Goal: Task Accomplishment & Management: Manage account settings

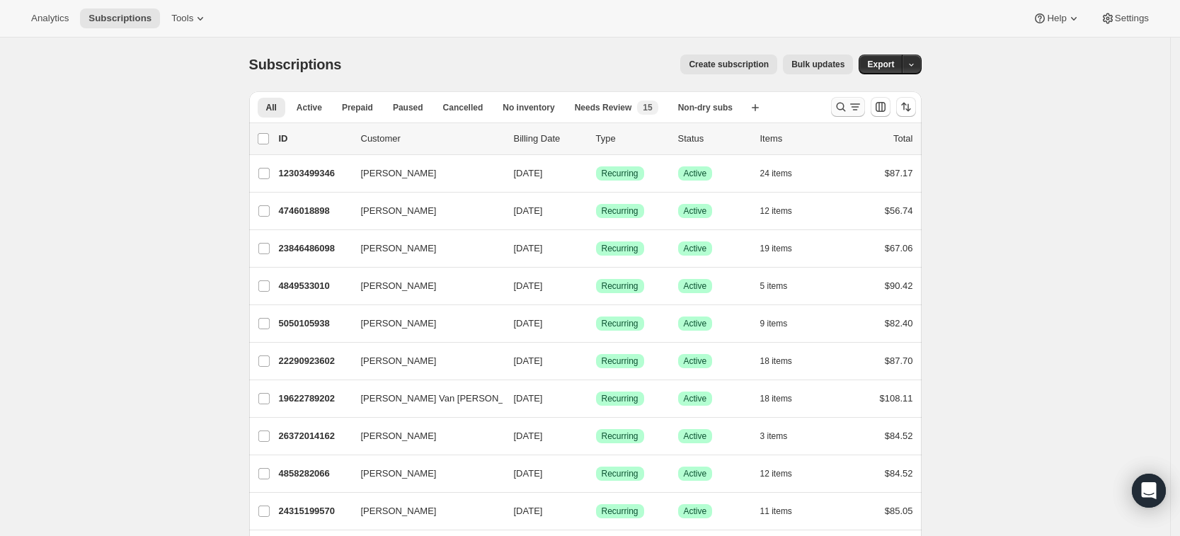
click at [846, 103] on icon "Search and filter results" at bounding box center [841, 107] width 14 height 14
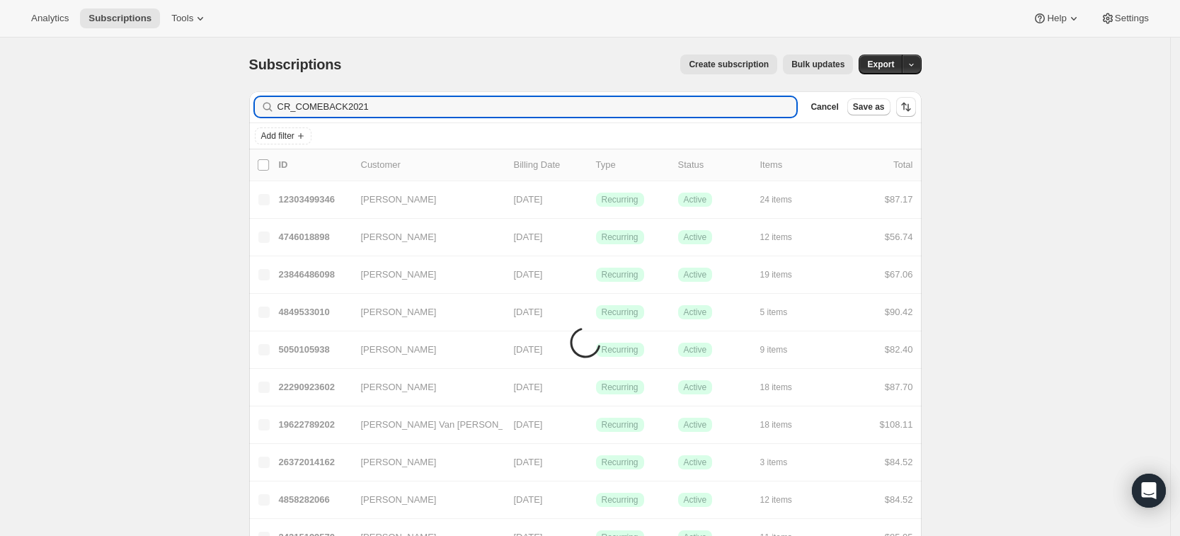
type input "CR_COMEBACK2021"
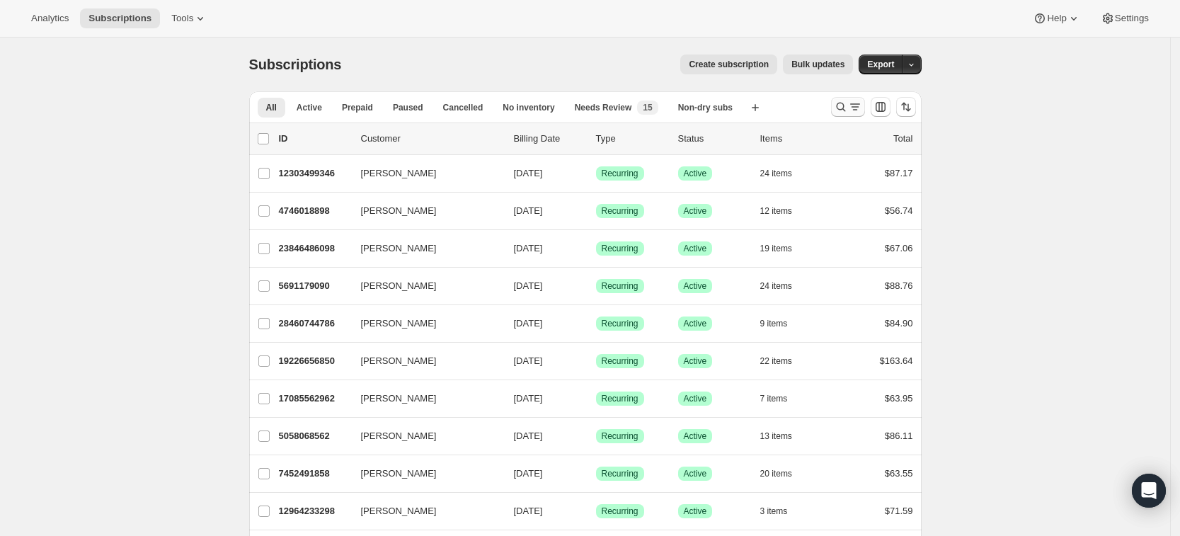
click at [845, 109] on icon "Search and filter results" at bounding box center [841, 107] width 14 height 14
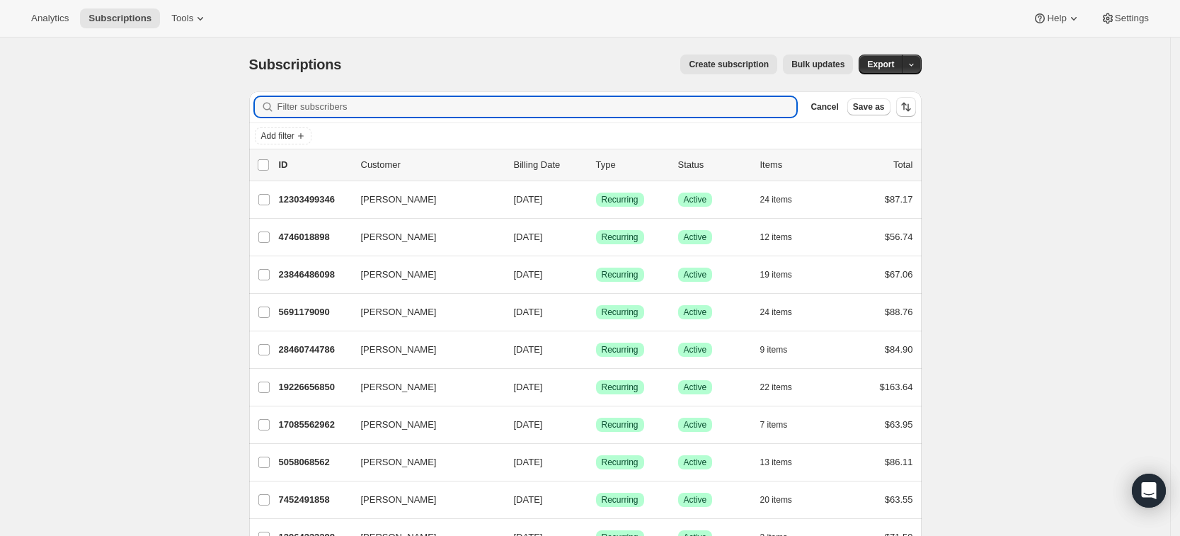
paste input "ksamatulski@gmail.com"
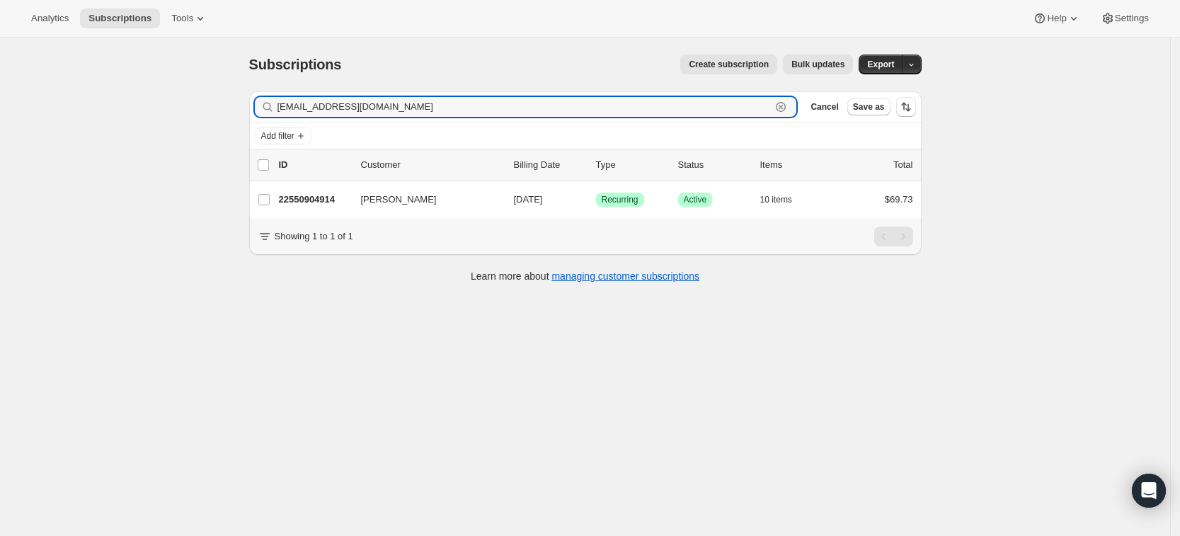
type input "ksamatulski@gmail.com"
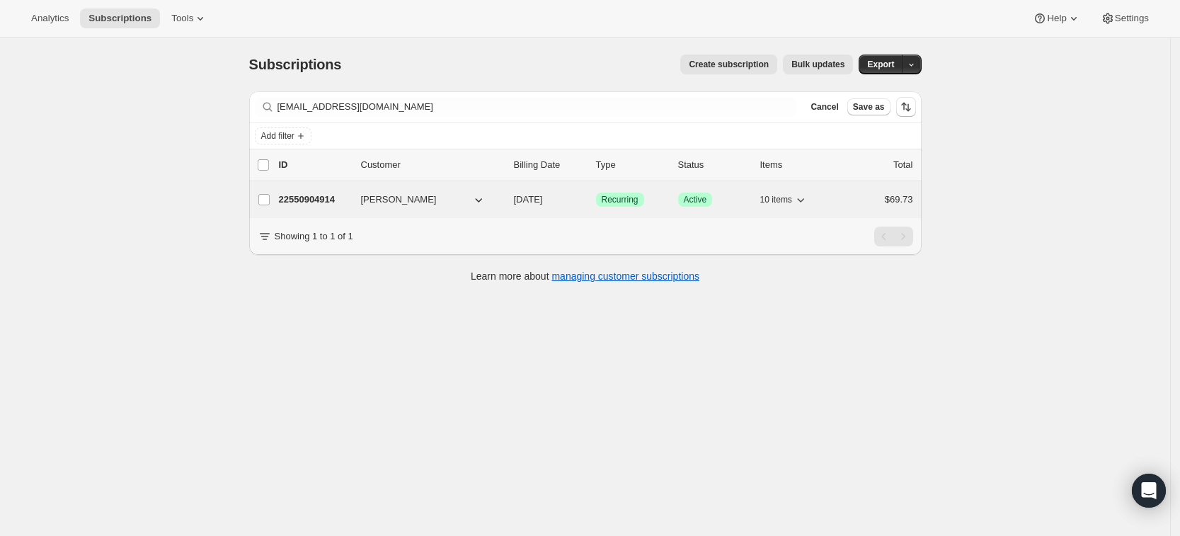
click at [311, 195] on p "22550904914" at bounding box center [314, 200] width 71 height 14
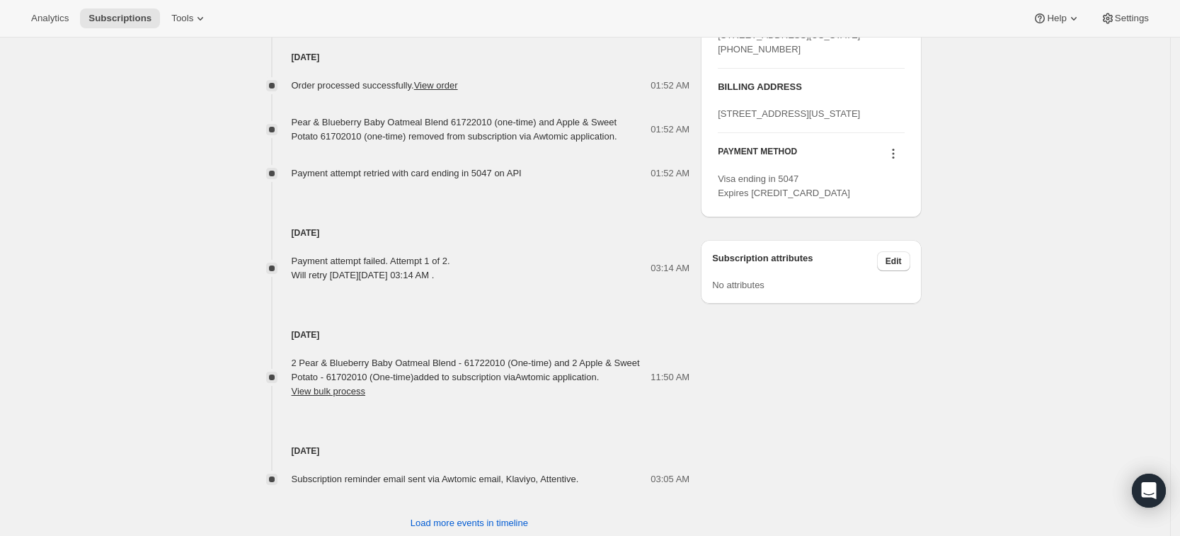
scroll to position [735, 0]
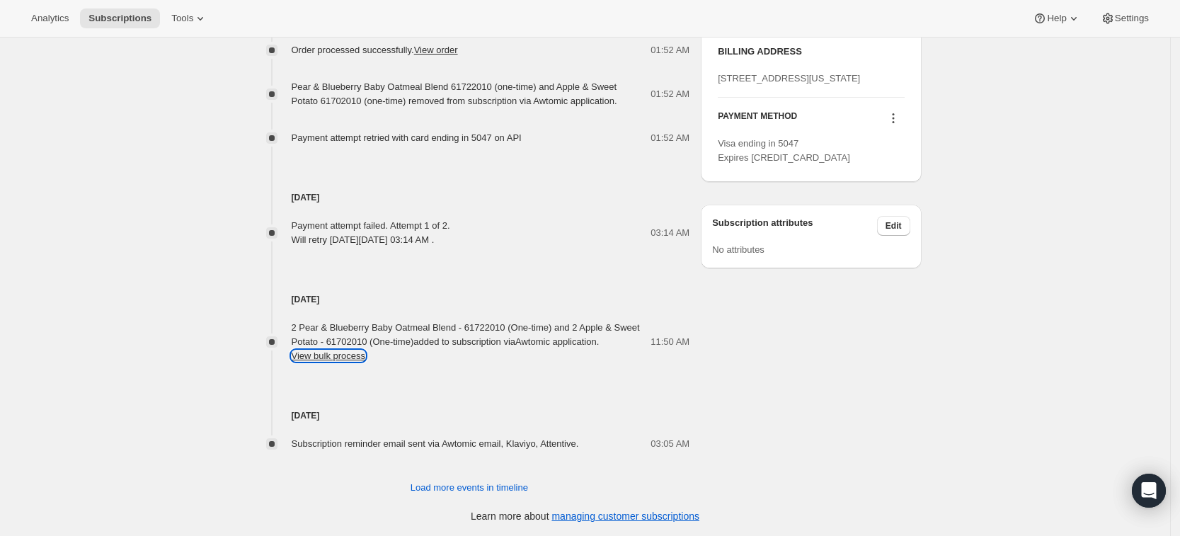
click at [354, 358] on button "View bulk process" at bounding box center [329, 355] width 74 height 11
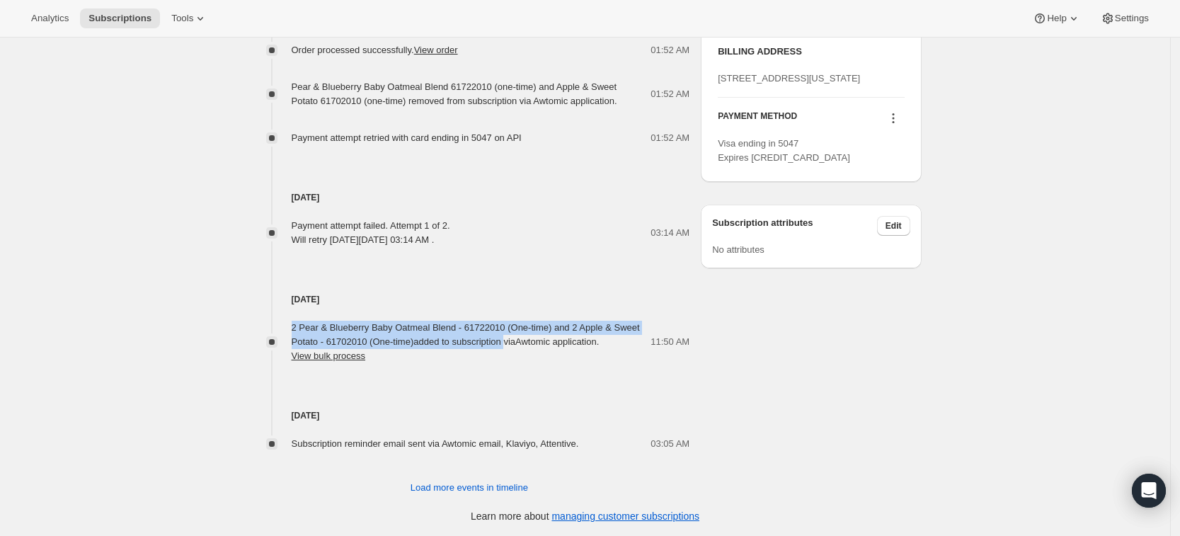
drag, startPoint x: 298, startPoint y: 325, endPoint x: 509, endPoint y: 342, distance: 211.6
click at [509, 342] on span "2 Pear & Blueberry Baby Oatmeal Blend - 61722010 (One-time) and 2 Apple & Sweet…" at bounding box center [466, 341] width 348 height 39
copy span "2 Pear & Blueberry Baby Oatmeal Blend - 61722010 (One-time) and 2 Apple & Sweet…"
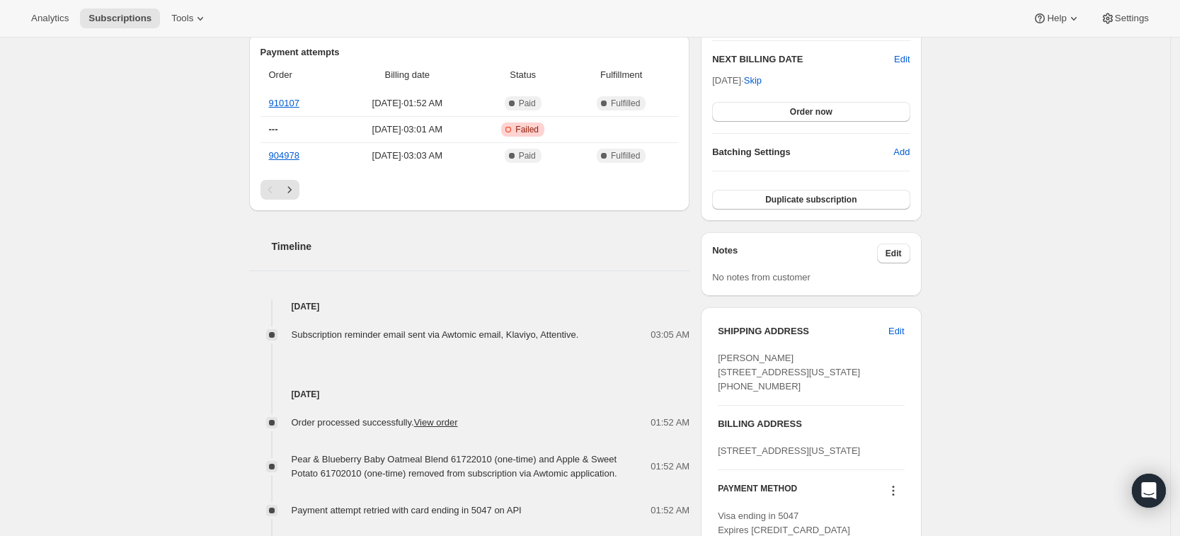
scroll to position [0, 0]
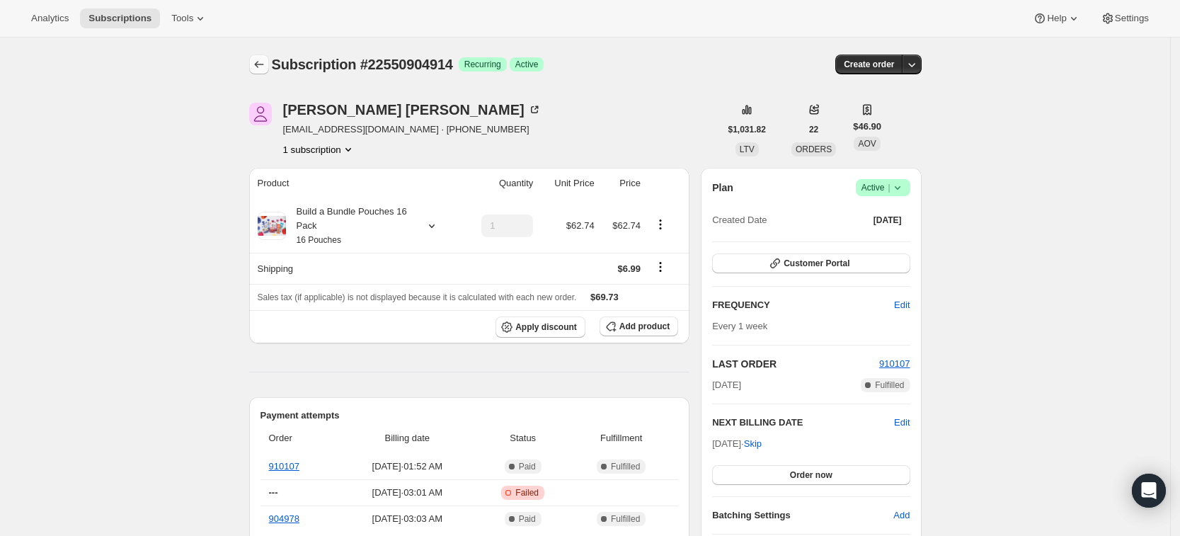
click at [262, 69] on icon "Subscriptions" at bounding box center [259, 64] width 14 height 14
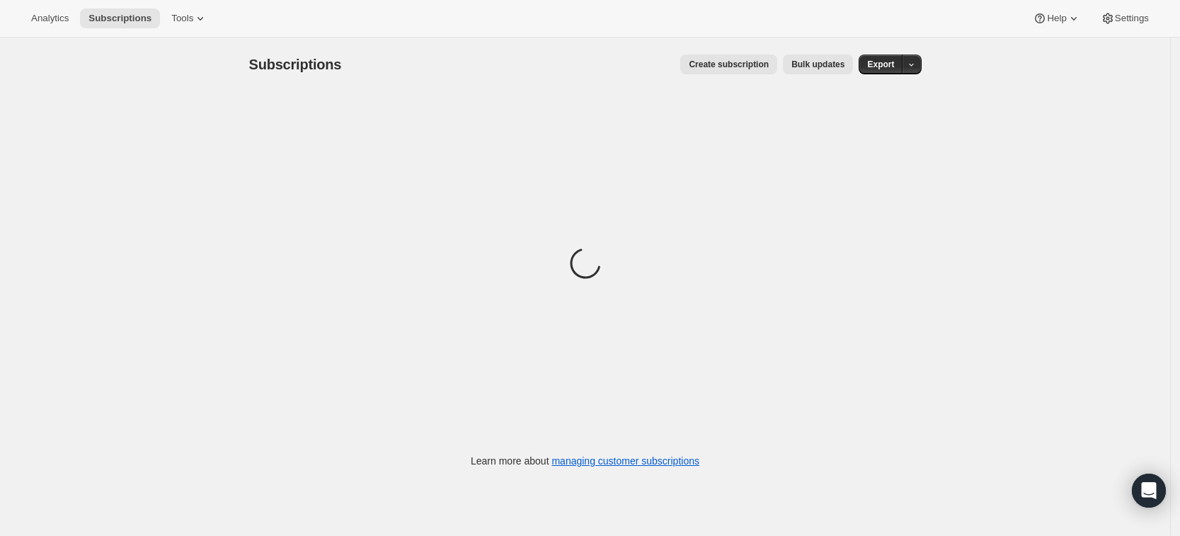
click at [262, 69] on span "Subscriptions" at bounding box center [295, 65] width 93 height 16
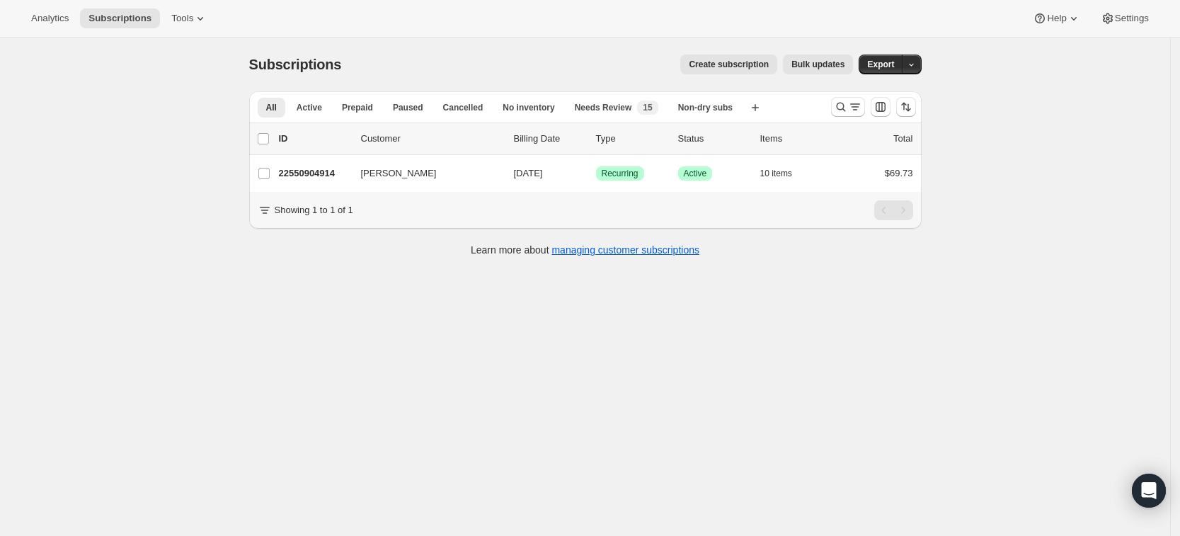
click at [262, 69] on span "Subscriptions" at bounding box center [295, 65] width 93 height 16
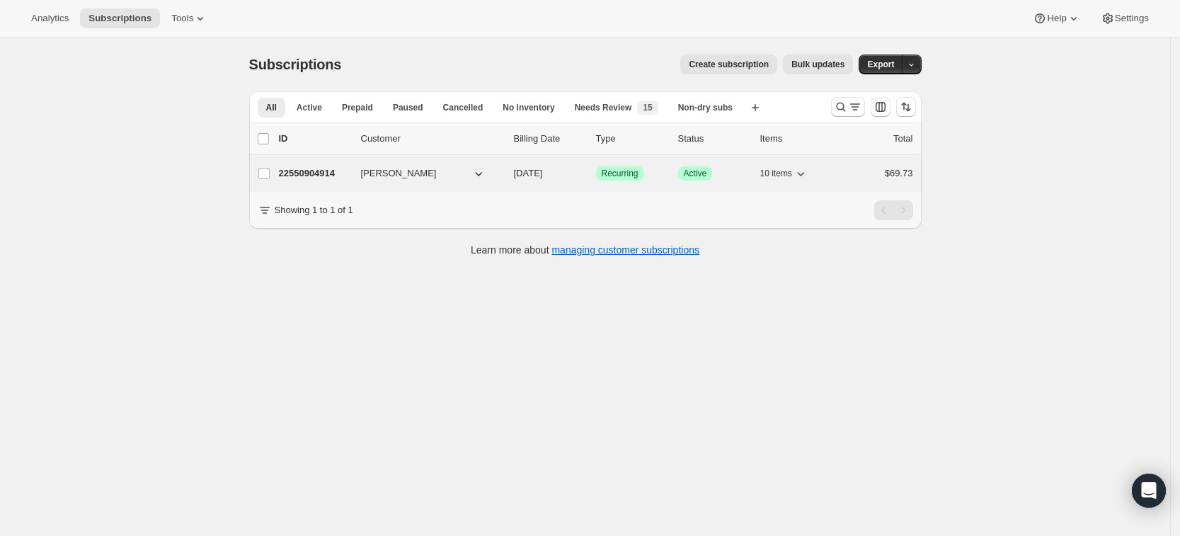
click at [327, 175] on p "22550904914" at bounding box center [314, 173] width 71 height 14
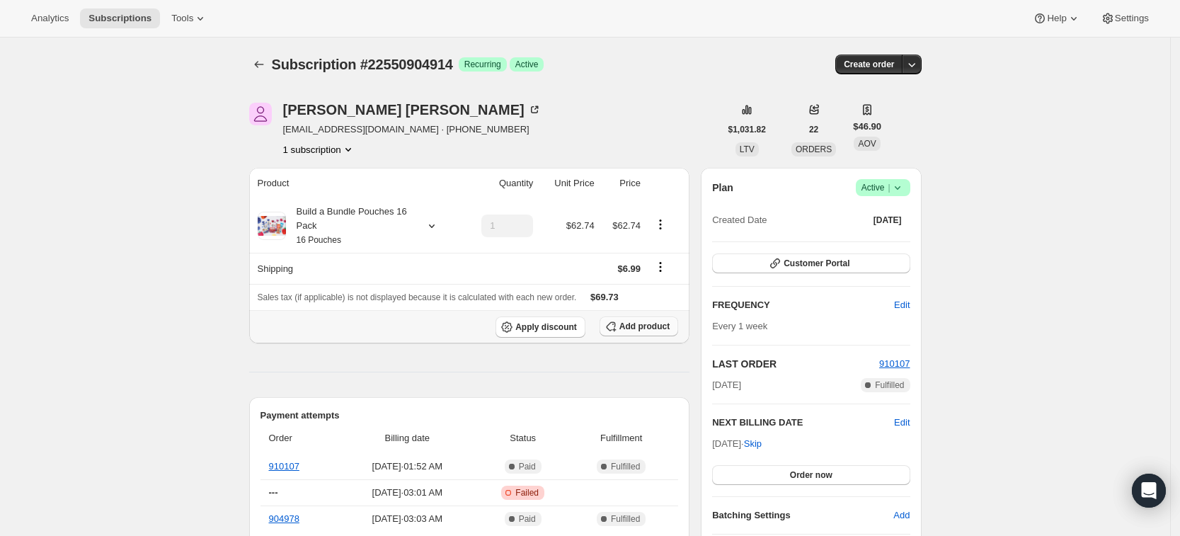
click at [657, 331] on span "Add product" at bounding box center [644, 326] width 50 height 11
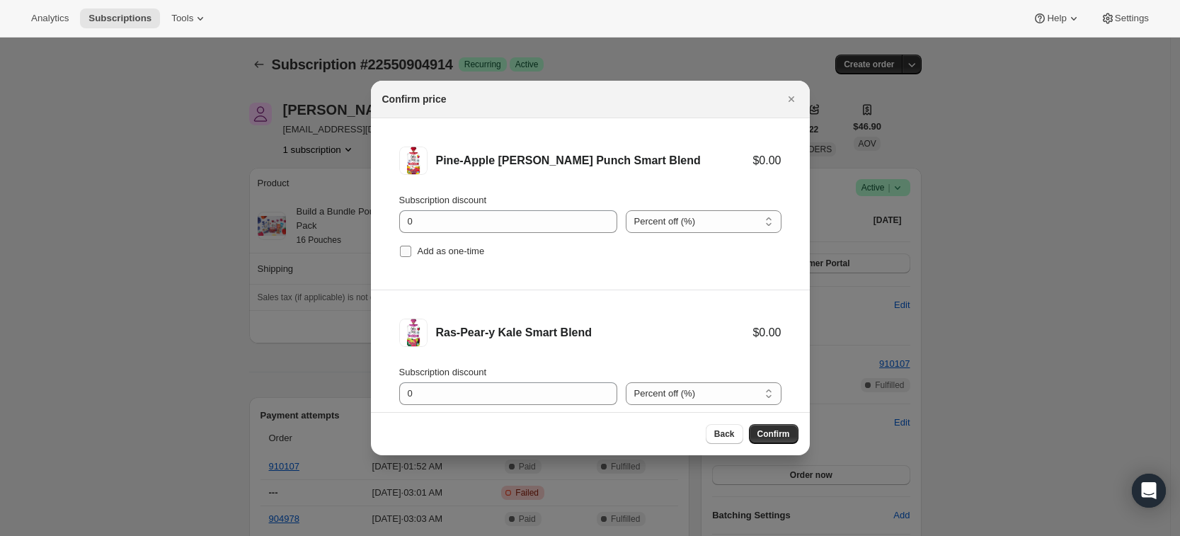
click at [419, 243] on label "Add as one-time" at bounding box center [442, 251] width 86 height 20
click at [411, 246] on input "Add as one-time" at bounding box center [405, 251] width 11 height 11
checkbox input "true"
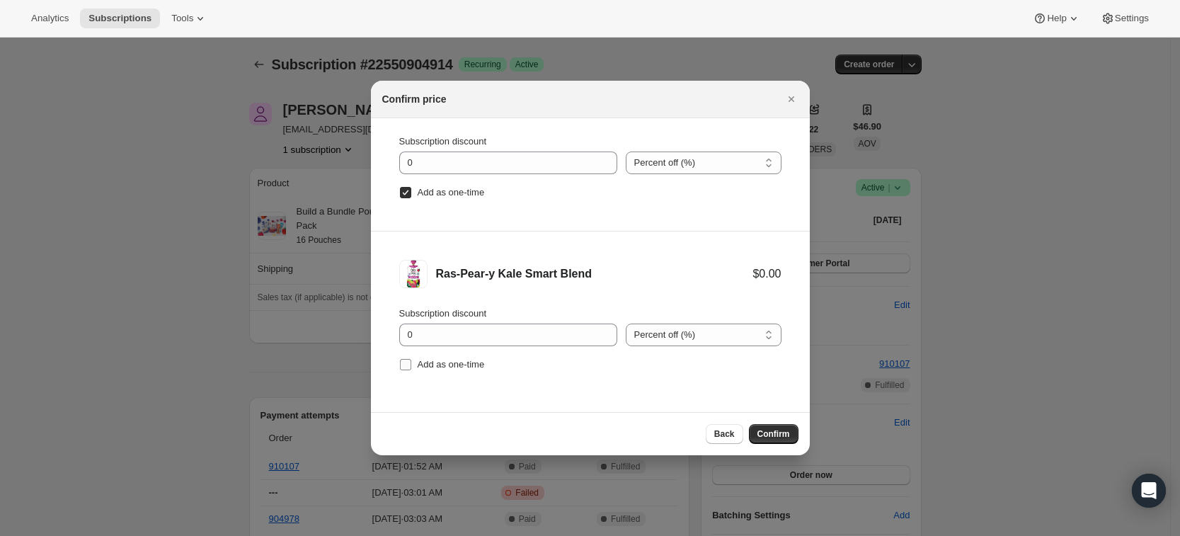
click at [433, 362] on span "Add as one-time" at bounding box center [451, 364] width 67 height 11
click at [411, 362] on input "Add as one-time" at bounding box center [405, 364] width 11 height 11
checkbox input "true"
click at [778, 437] on span "Confirm" at bounding box center [773, 433] width 33 height 11
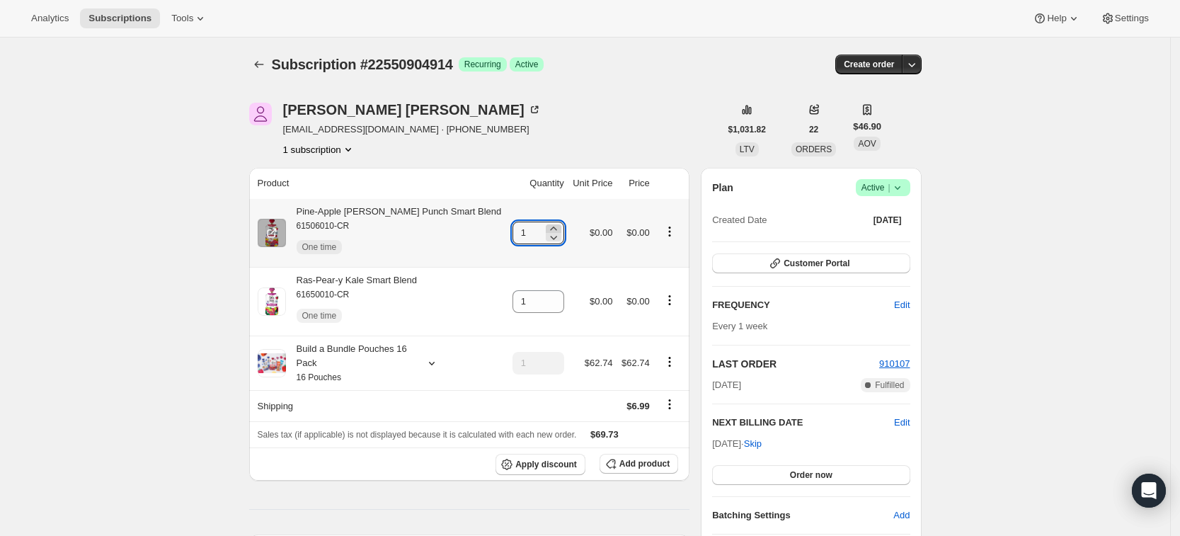
click at [550, 227] on icon at bounding box center [553, 229] width 6 height 4
type input "3"
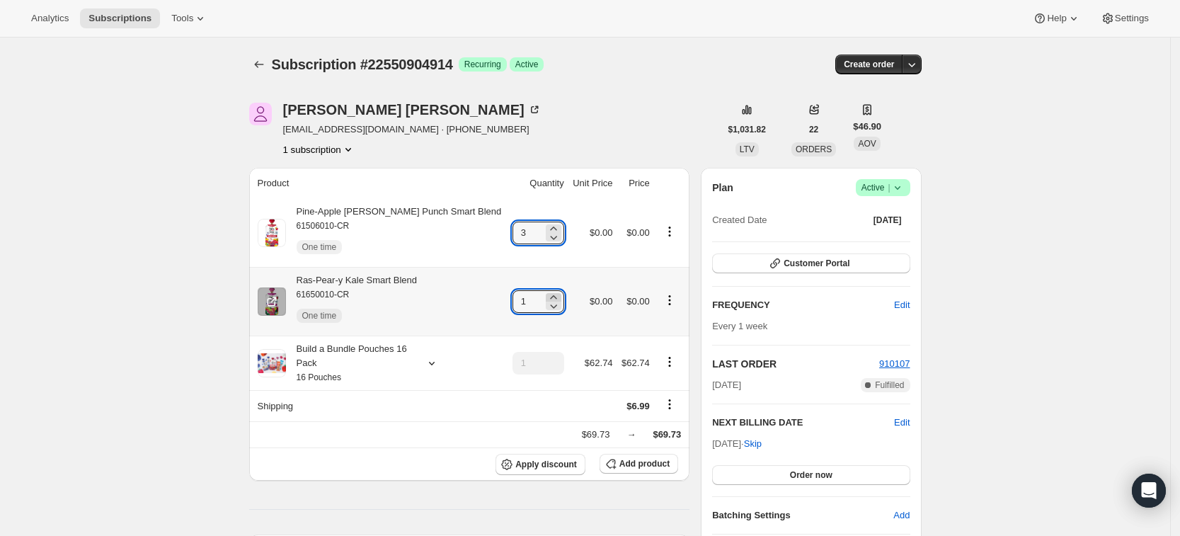
click at [546, 297] on icon at bounding box center [553, 297] width 14 height 14
type input "3"
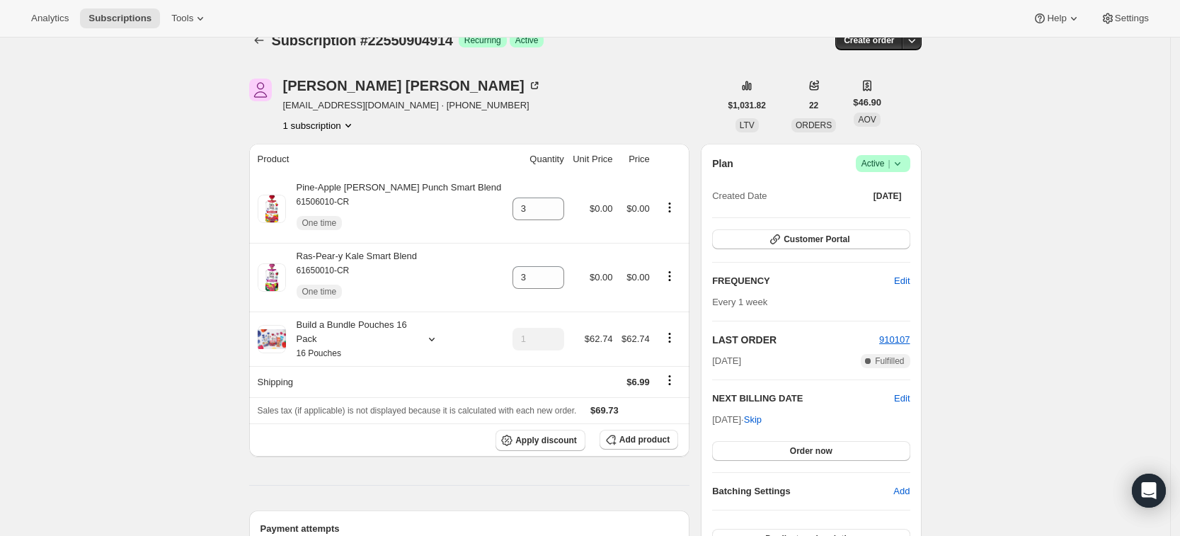
scroll to position [0, 0]
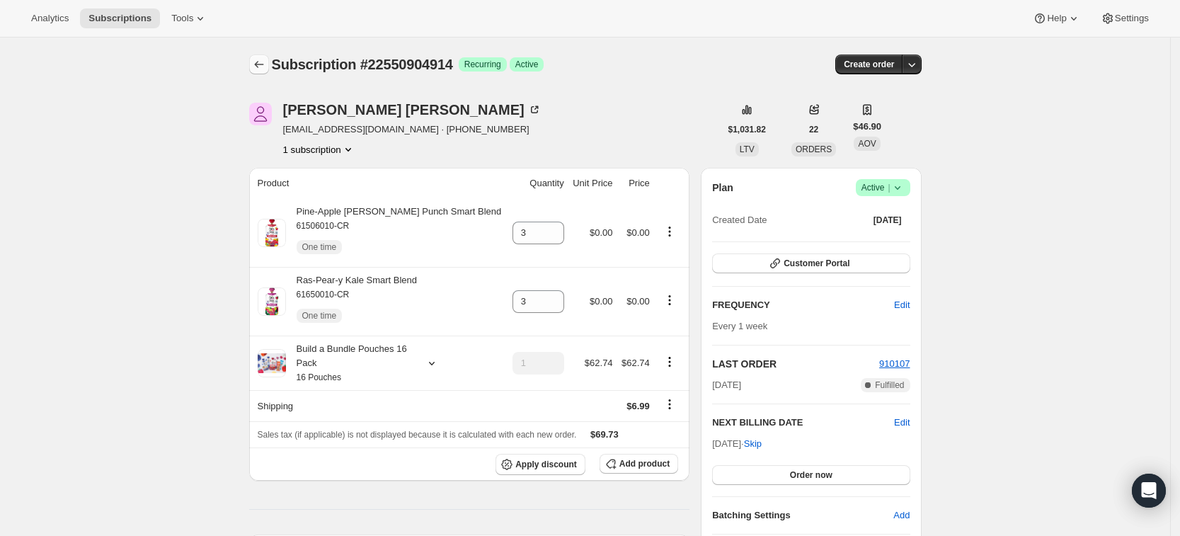
click at [261, 69] on icon "Subscriptions" at bounding box center [259, 64] width 14 height 14
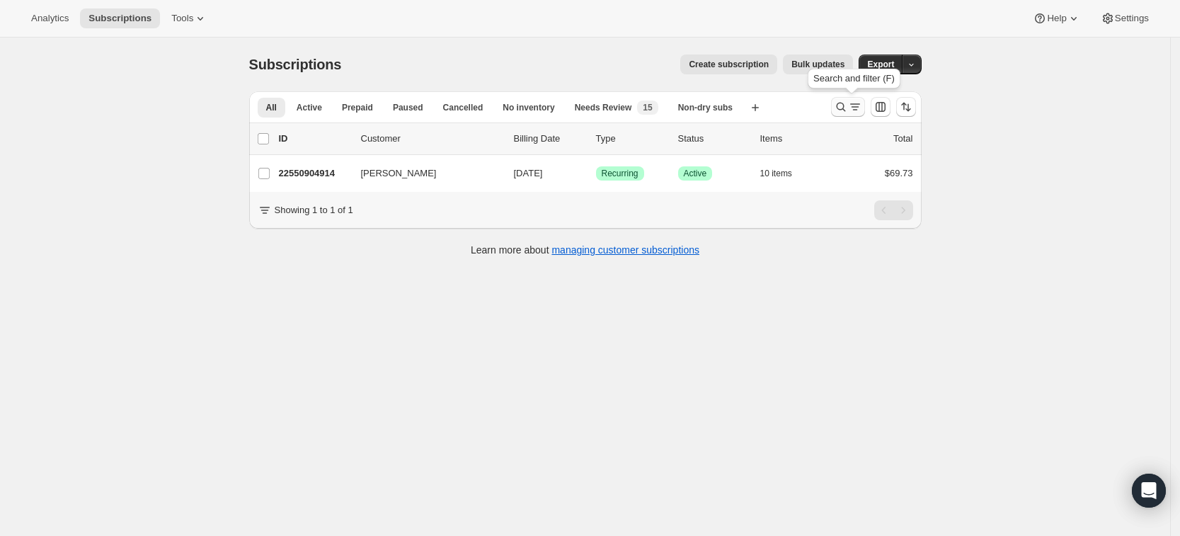
click at [845, 111] on icon "Search and filter results" at bounding box center [841, 107] width 14 height 14
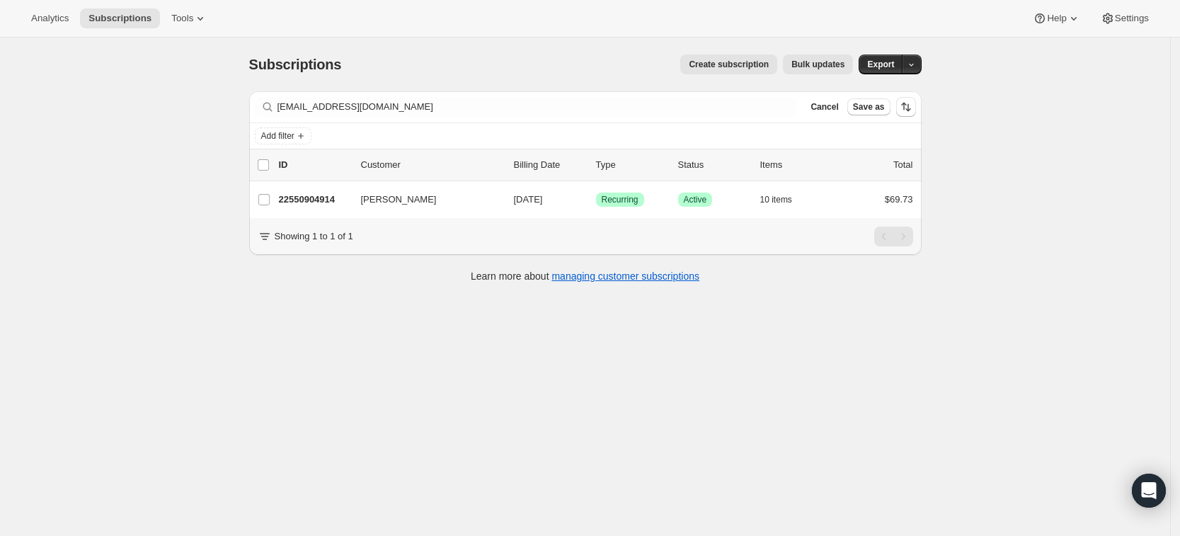
click at [783, 103] on div "ksamatulski@gmail.com Clear" at bounding box center [526, 107] width 542 height 20
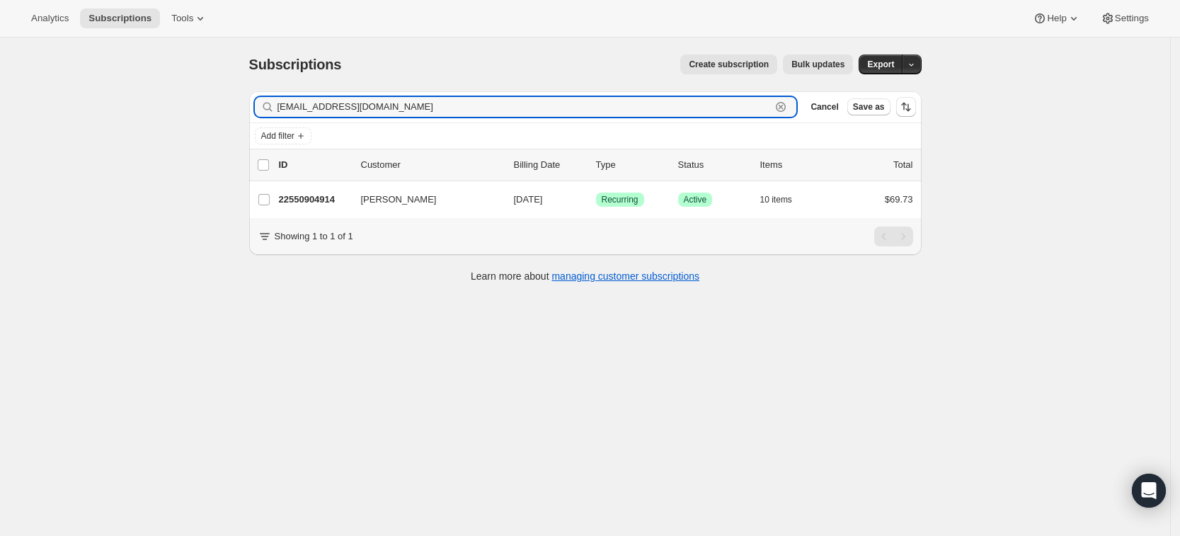
click at [788, 103] on icon "button" at bounding box center [781, 107] width 14 height 14
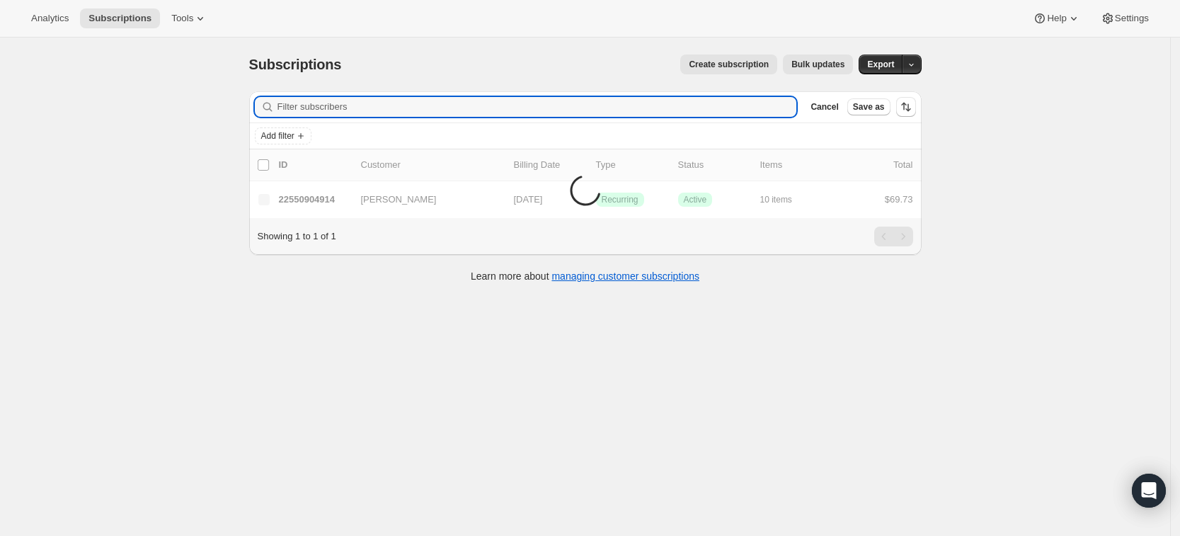
paste input "macleanh@me.com"
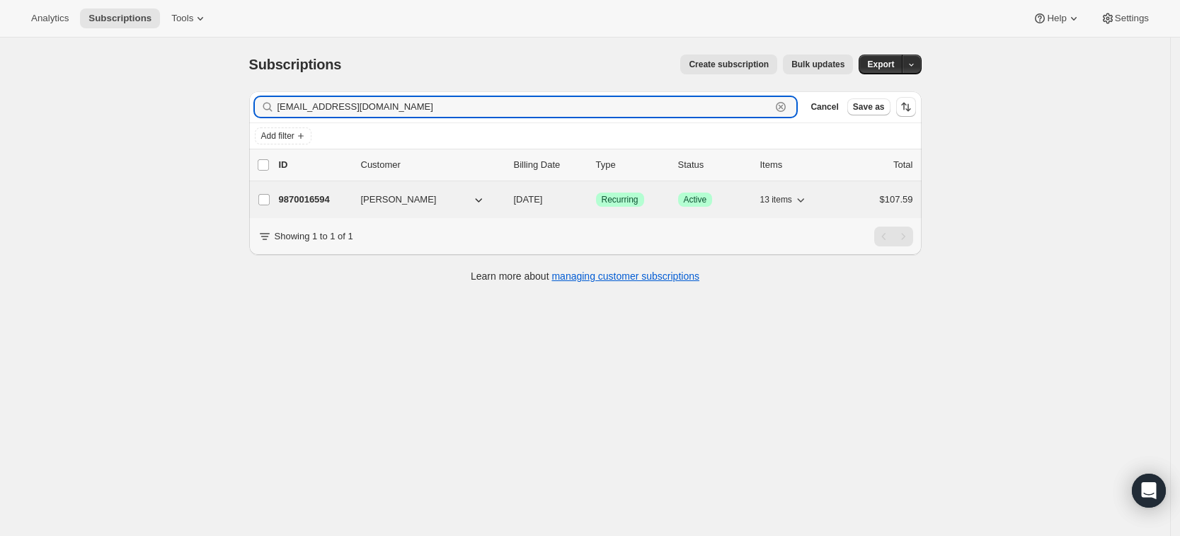
type input "macleanh@me.com"
click at [304, 205] on p "9870016594" at bounding box center [314, 200] width 71 height 14
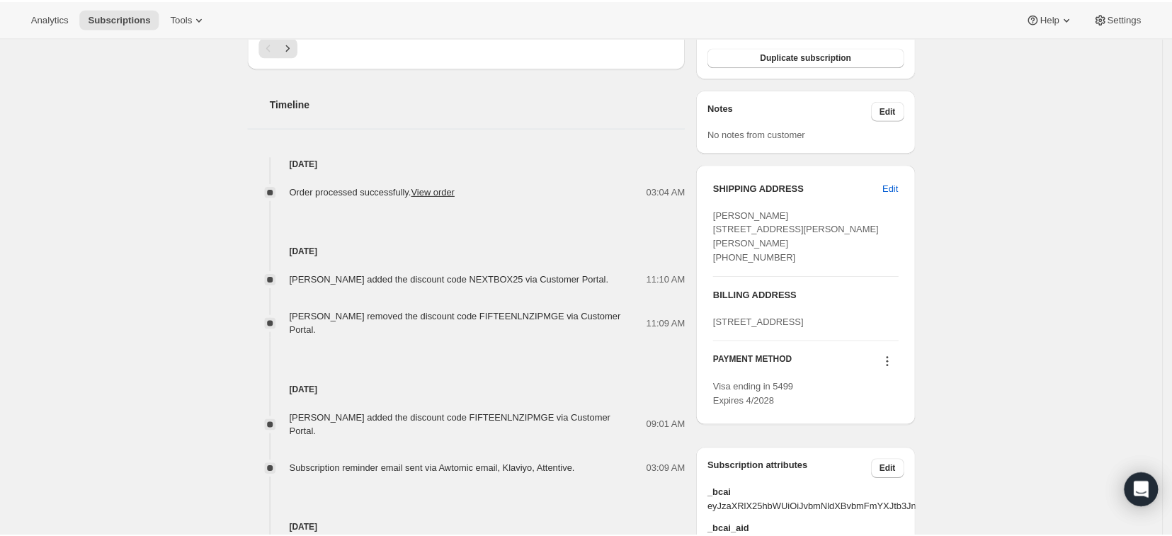
scroll to position [620, 0]
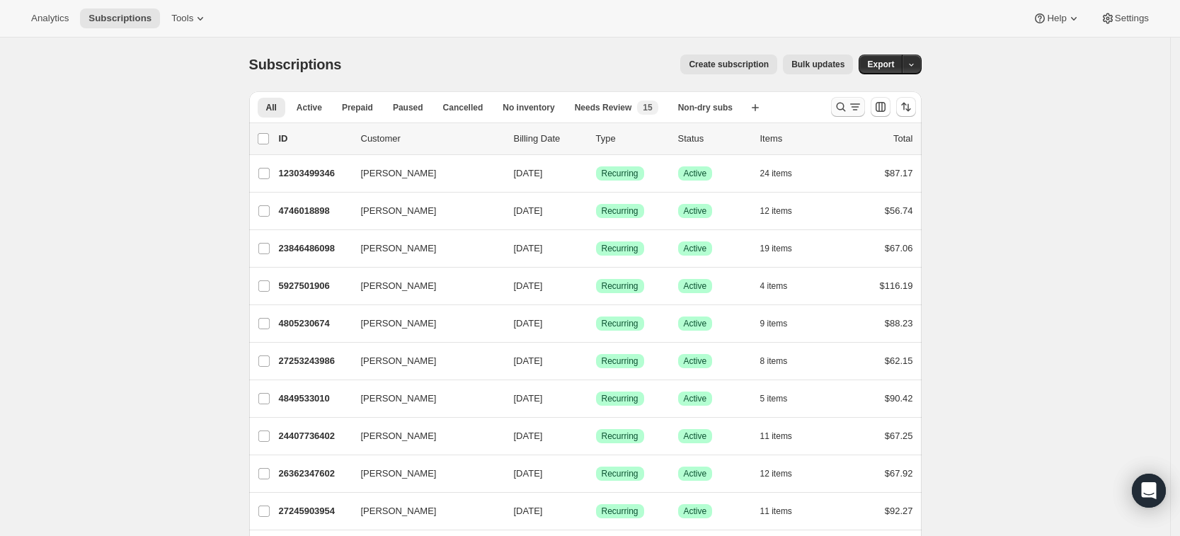
click at [840, 112] on icon "Search and filter results" at bounding box center [841, 107] width 14 height 14
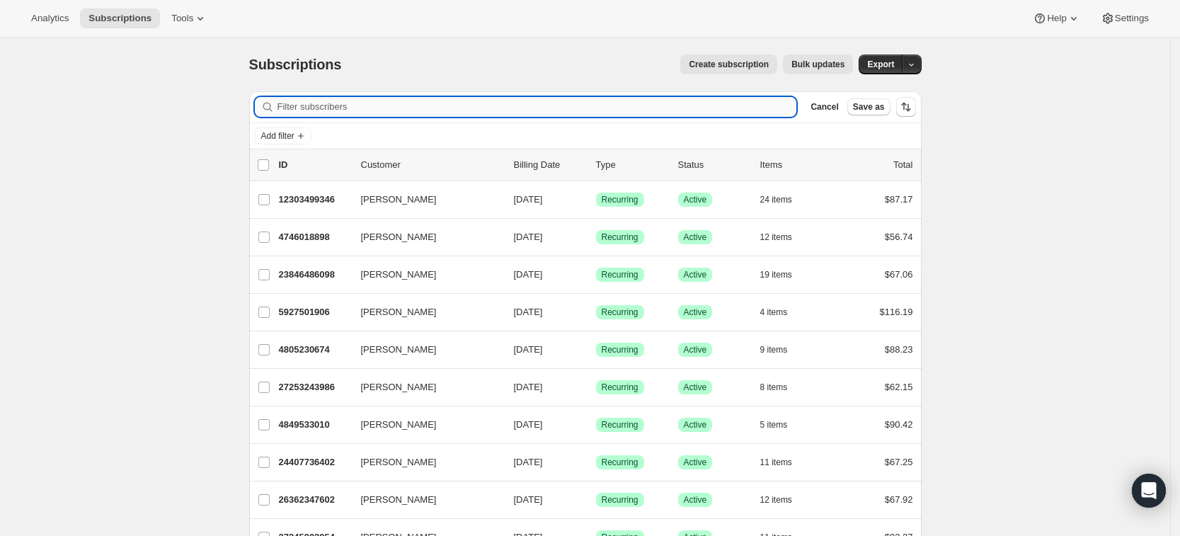
paste input "Jin Yang"
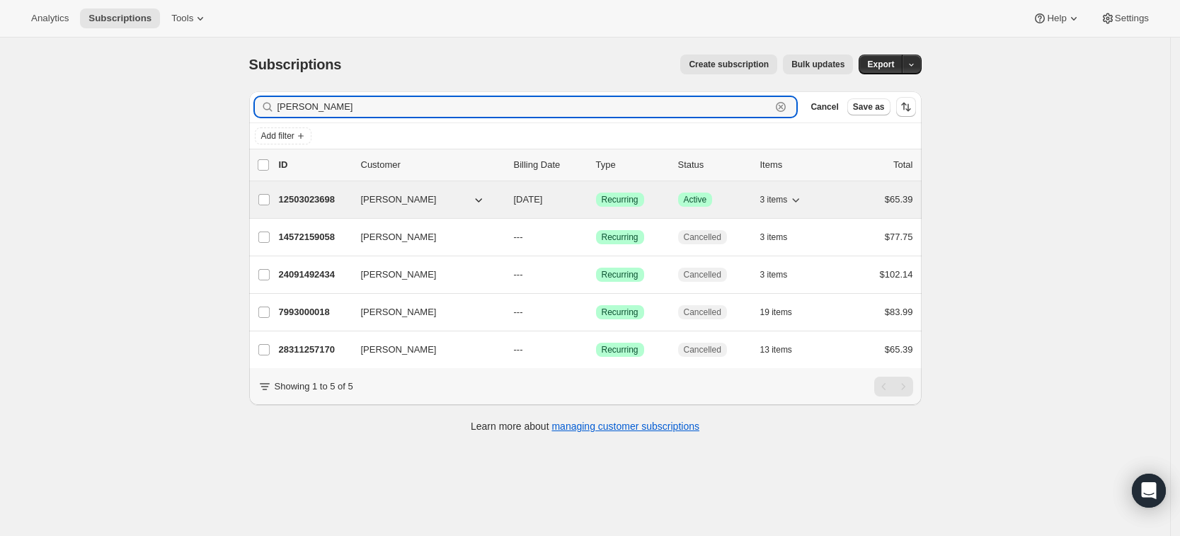
type input "Jin Yang"
click at [324, 197] on p "12503023698" at bounding box center [314, 200] width 71 height 14
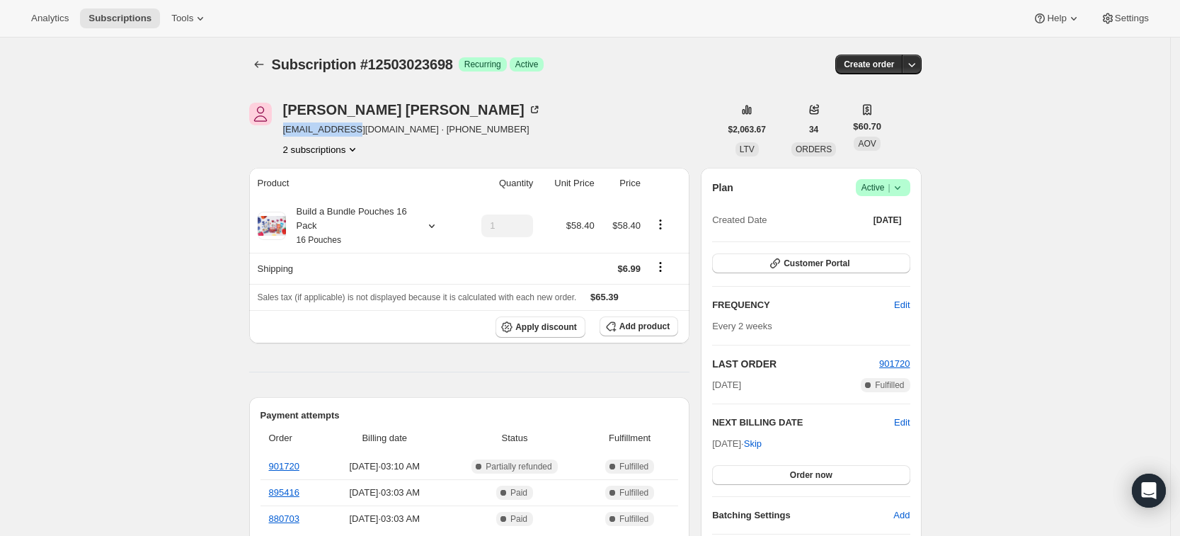
drag, startPoint x: 353, startPoint y: 128, endPoint x: 285, endPoint y: 133, distance: 68.8
click at [285, 133] on div "Jin Yang jy1328@nyu.edu · +17322412083 2 subscriptions" at bounding box center [484, 130] width 471 height 54
copy span "jy1328@nyu.edu"
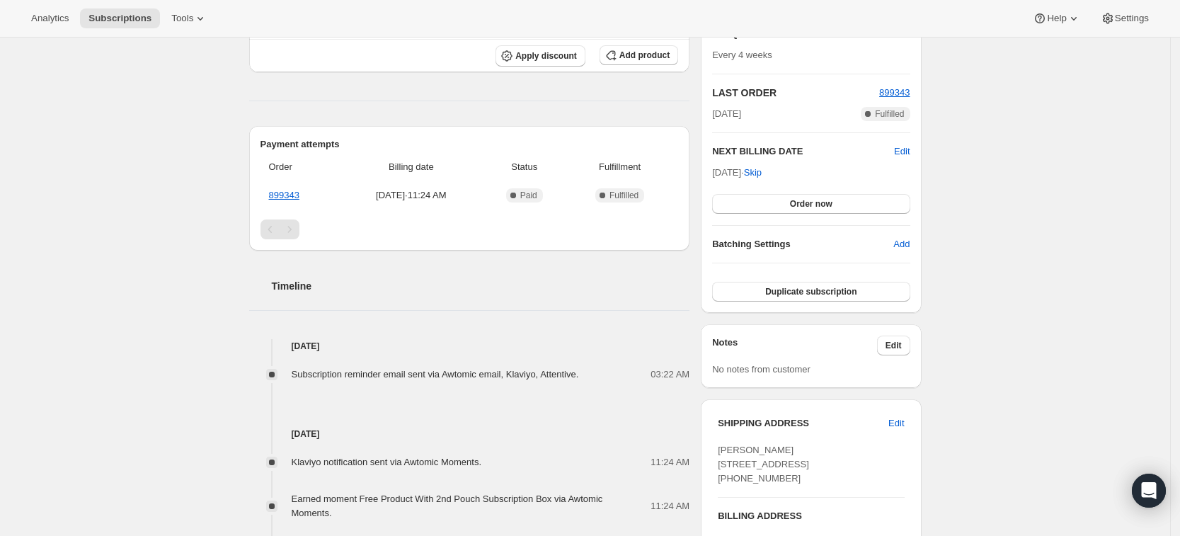
scroll to position [261, 0]
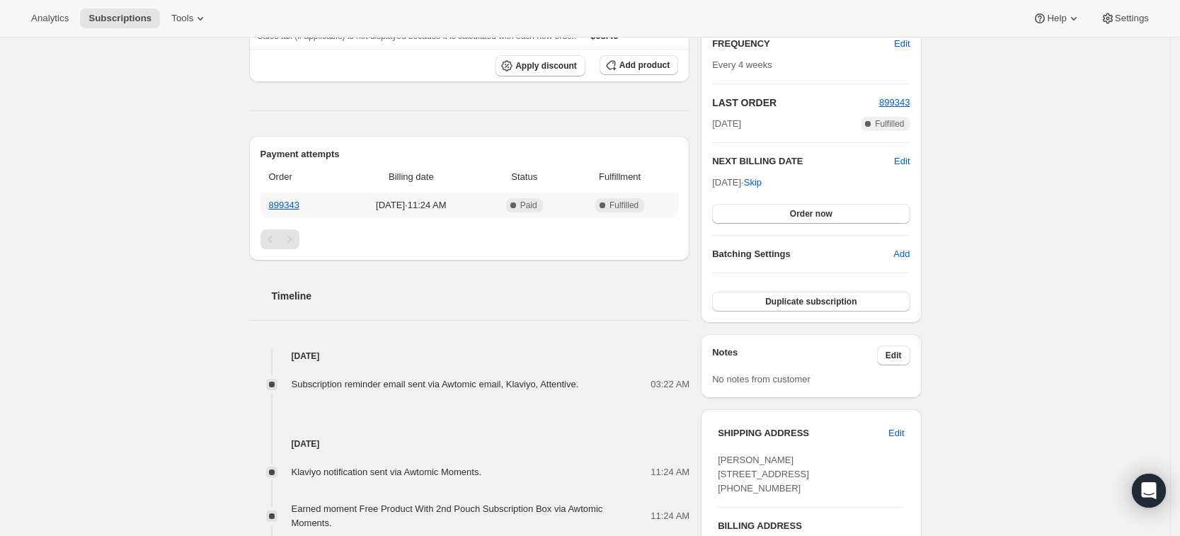
click at [293, 212] on th "899343" at bounding box center [299, 205] width 79 height 25
click at [291, 207] on link "899343" at bounding box center [284, 205] width 30 height 11
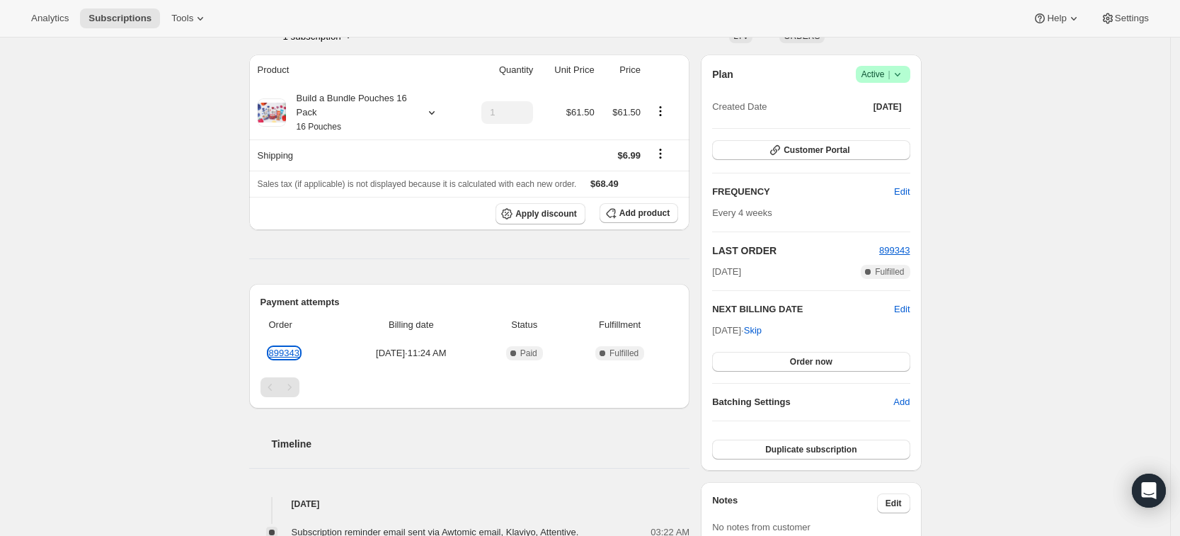
scroll to position [0, 0]
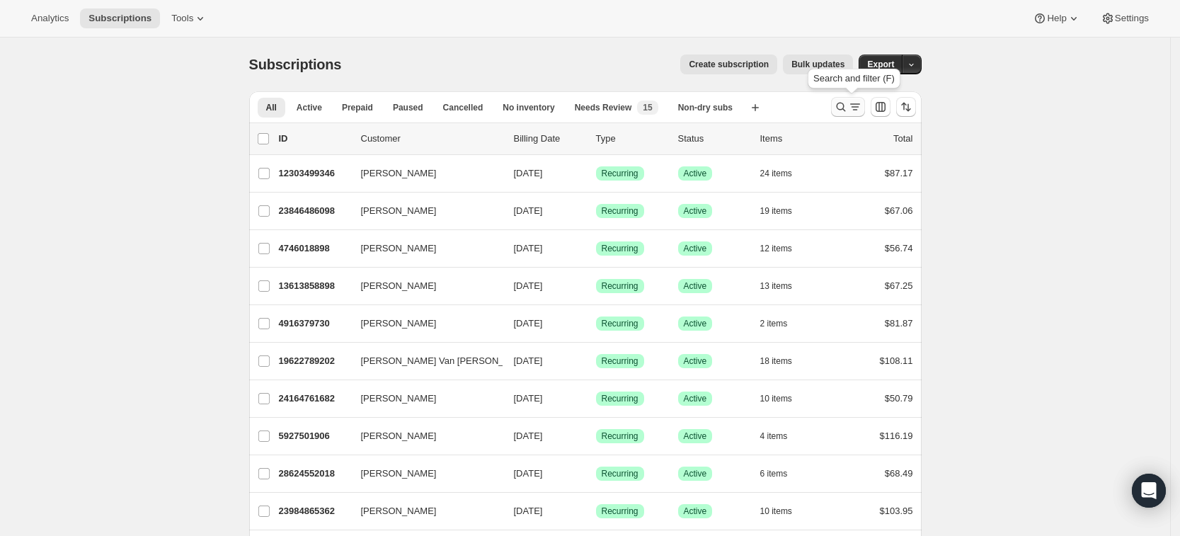
click at [842, 104] on icon "Search and filter results" at bounding box center [840, 107] width 9 height 9
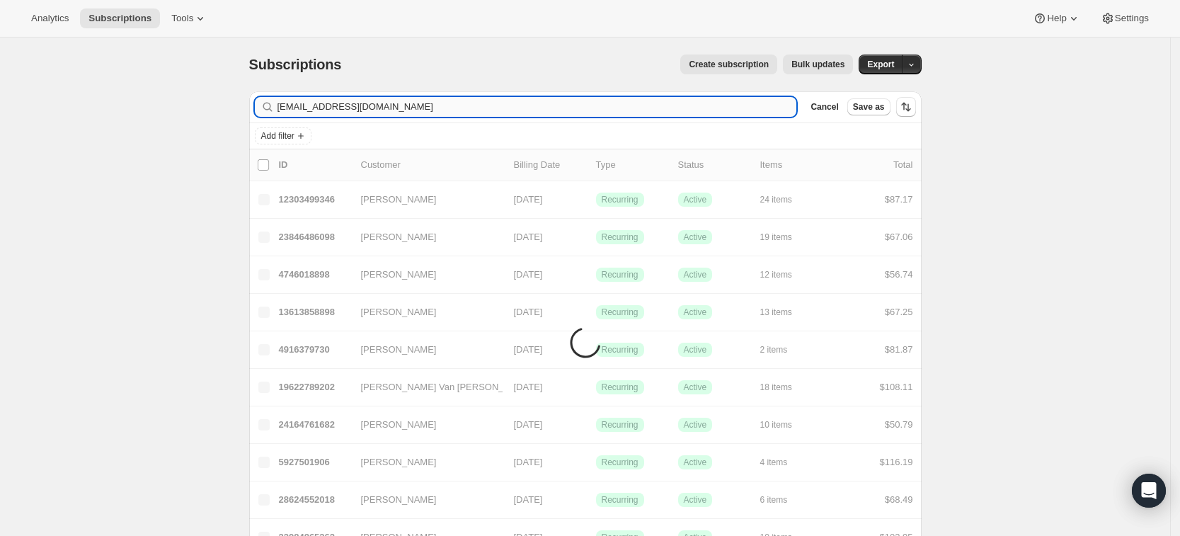
type input "dunlapfamily2319@gmail.com"
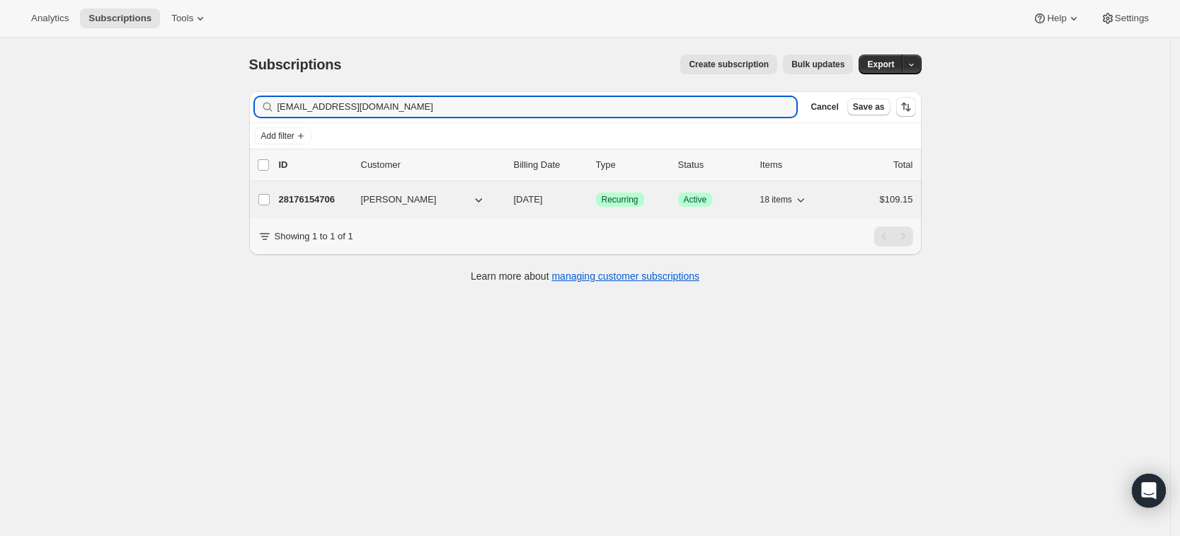
click at [304, 205] on p "28176154706" at bounding box center [314, 200] width 71 height 14
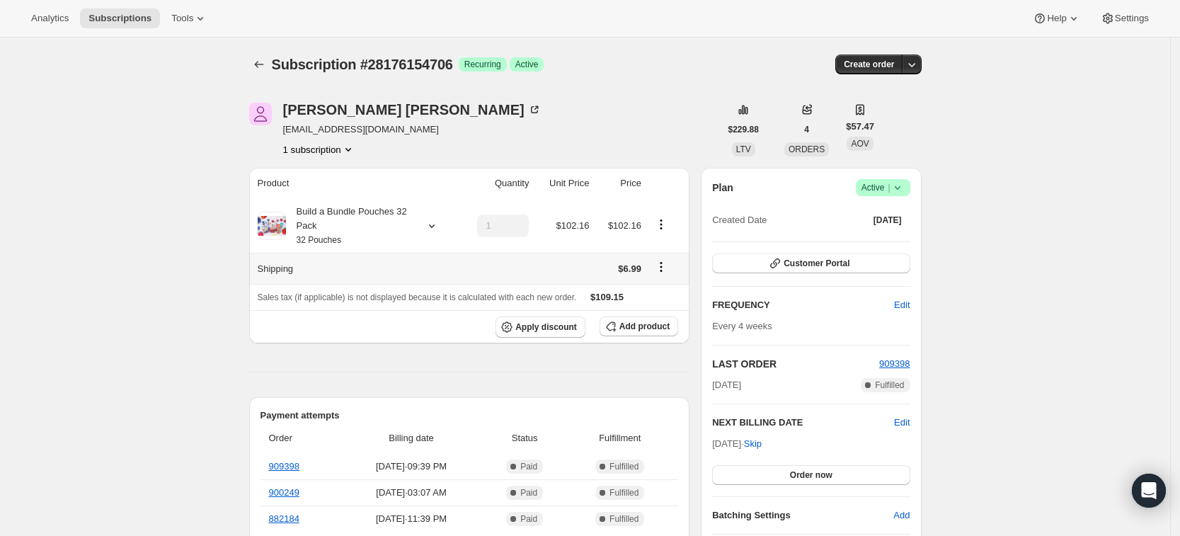
click at [377, 257] on th "Shipping" at bounding box center [354, 268] width 210 height 31
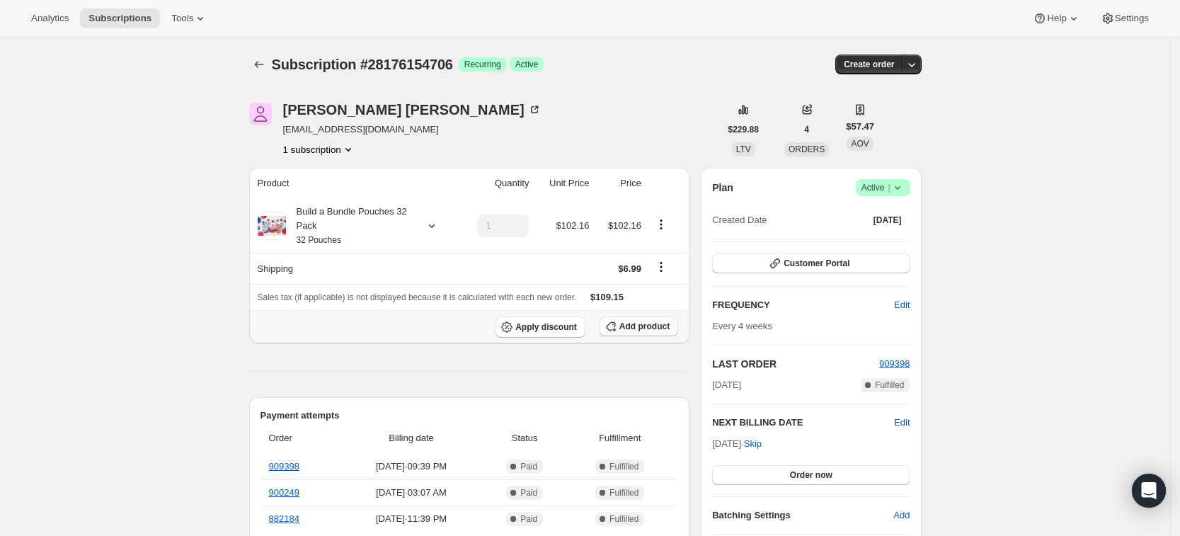
click at [657, 335] on button "Add product" at bounding box center [639, 326] width 79 height 20
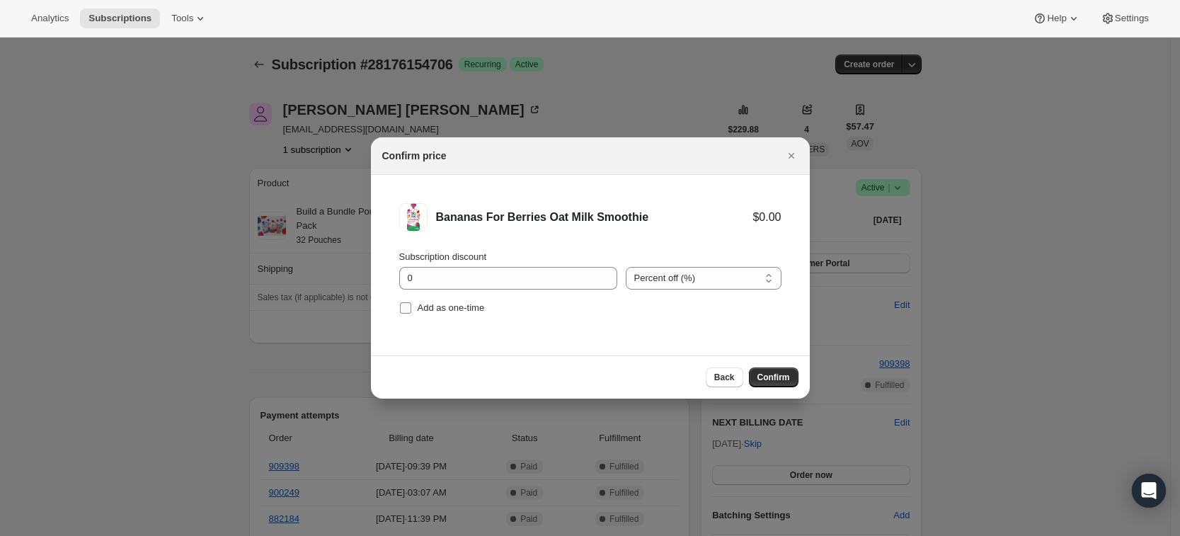
click at [447, 311] on span "Add as one-time" at bounding box center [451, 307] width 67 height 11
click at [411, 311] on input "Add as one-time" at bounding box center [405, 307] width 11 height 11
checkbox input "true"
click at [779, 379] on span "Confirm" at bounding box center [773, 377] width 33 height 11
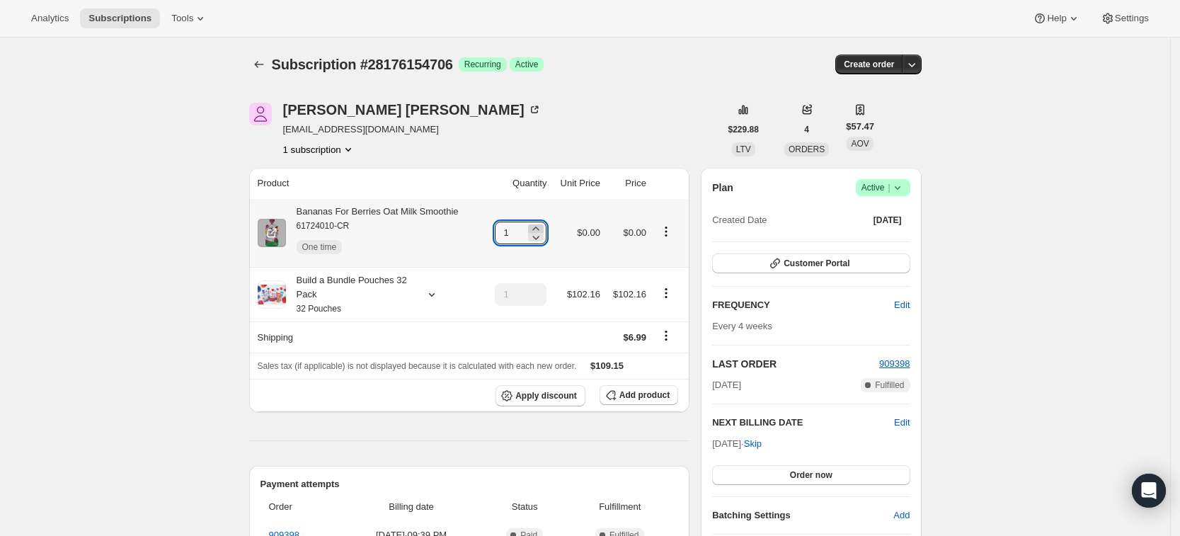
click at [540, 225] on icon at bounding box center [536, 229] width 14 height 14
type input "3"
click at [260, 61] on icon "Subscriptions" at bounding box center [259, 64] width 14 height 14
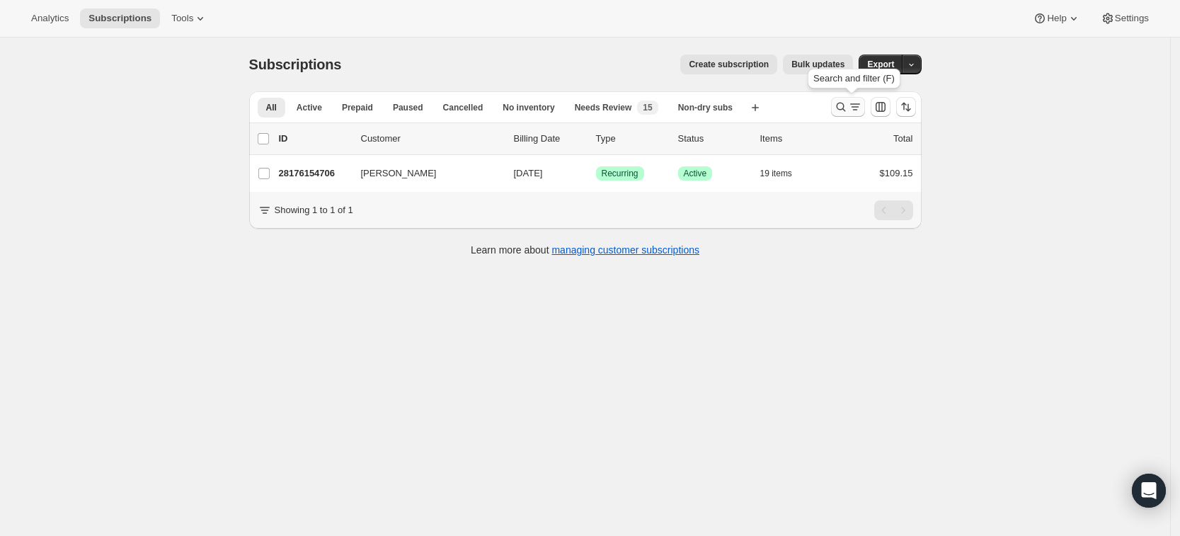
click at [848, 110] on icon "Search and filter results" at bounding box center [841, 107] width 14 height 14
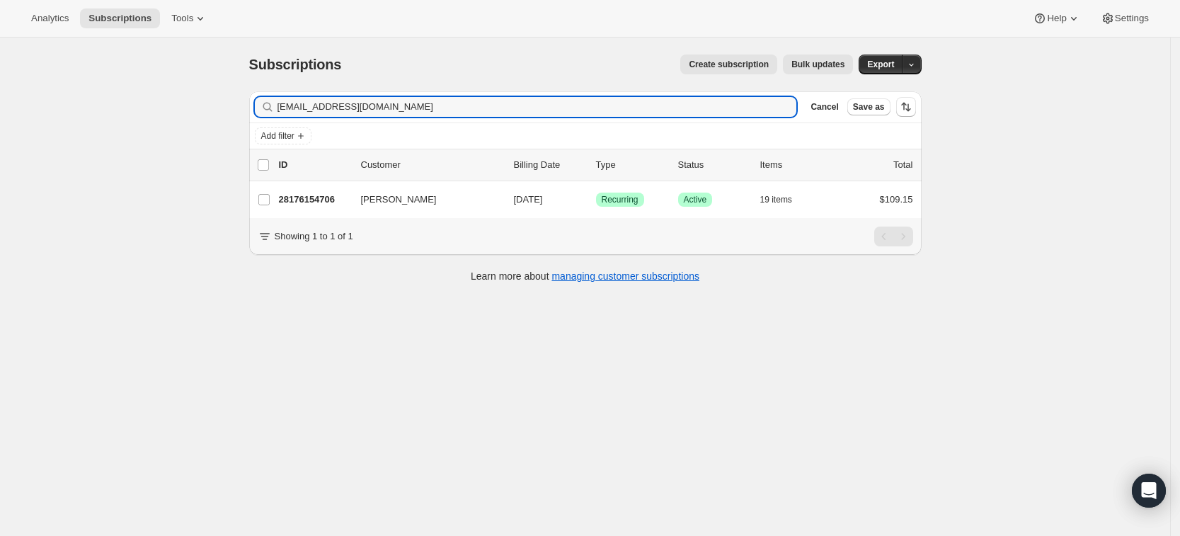
drag, startPoint x: 441, startPoint y: 112, endPoint x: 280, endPoint y: 113, distance: 160.7
click at [280, 113] on div "dunlapfamily2319@gmail.com Clear" at bounding box center [526, 107] width 542 height 20
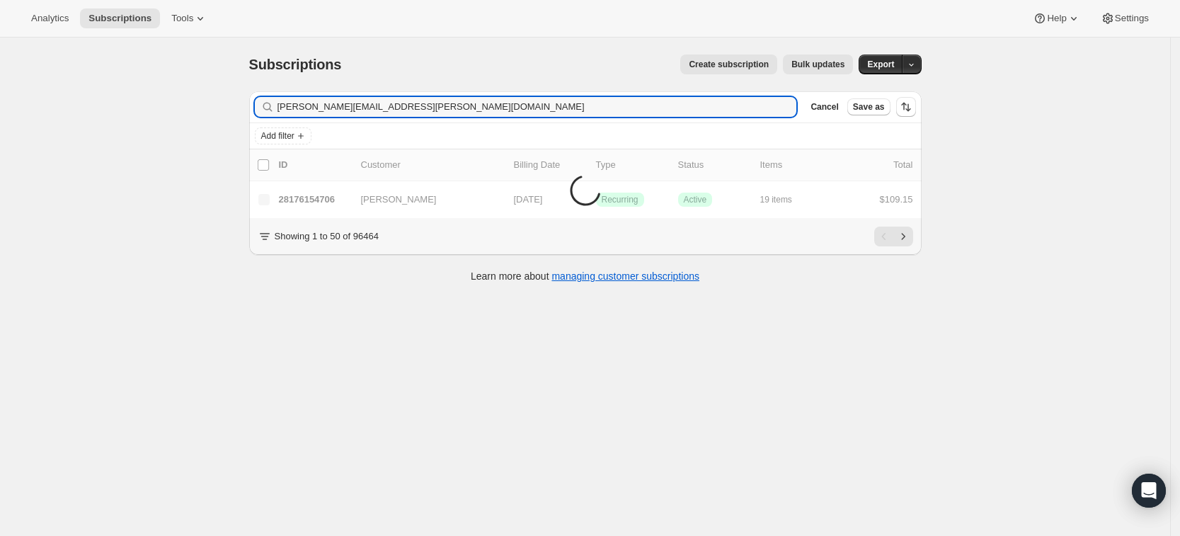
type input "debra@mixon.org"
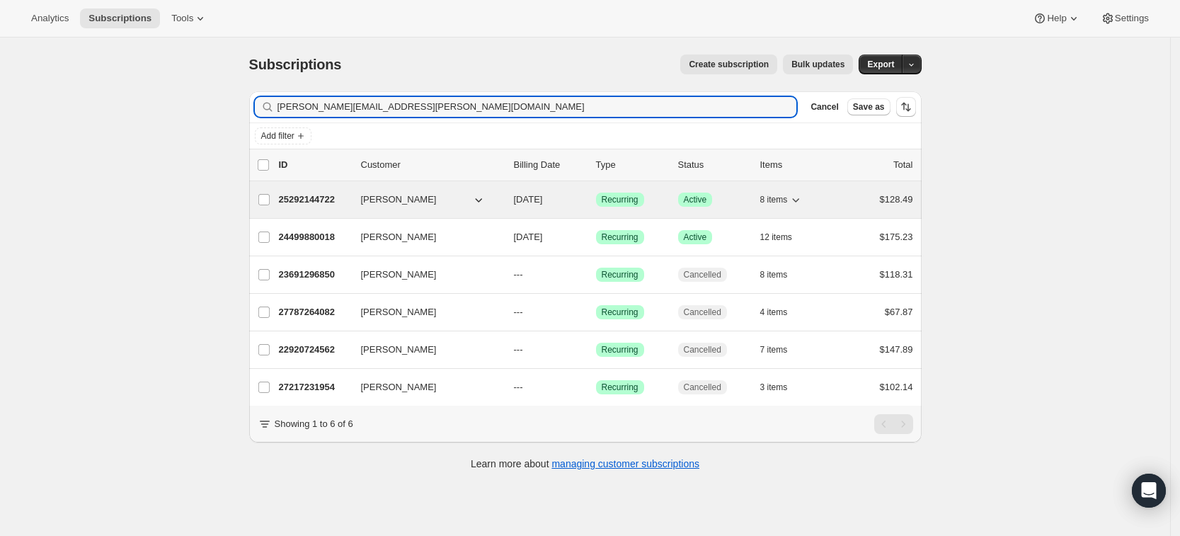
click at [324, 197] on p "25292144722" at bounding box center [314, 200] width 71 height 14
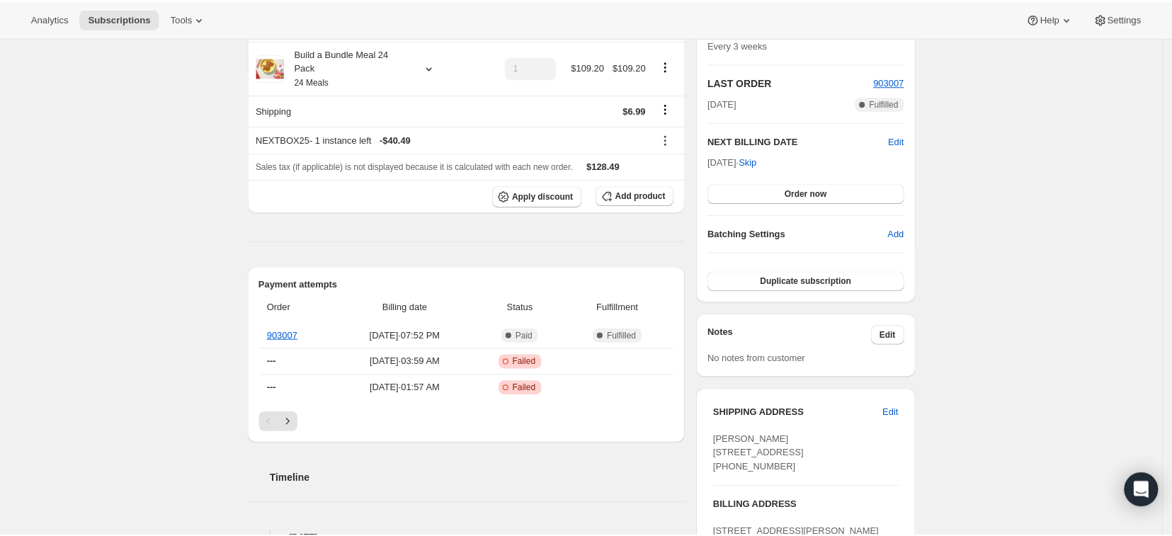
scroll to position [238, 0]
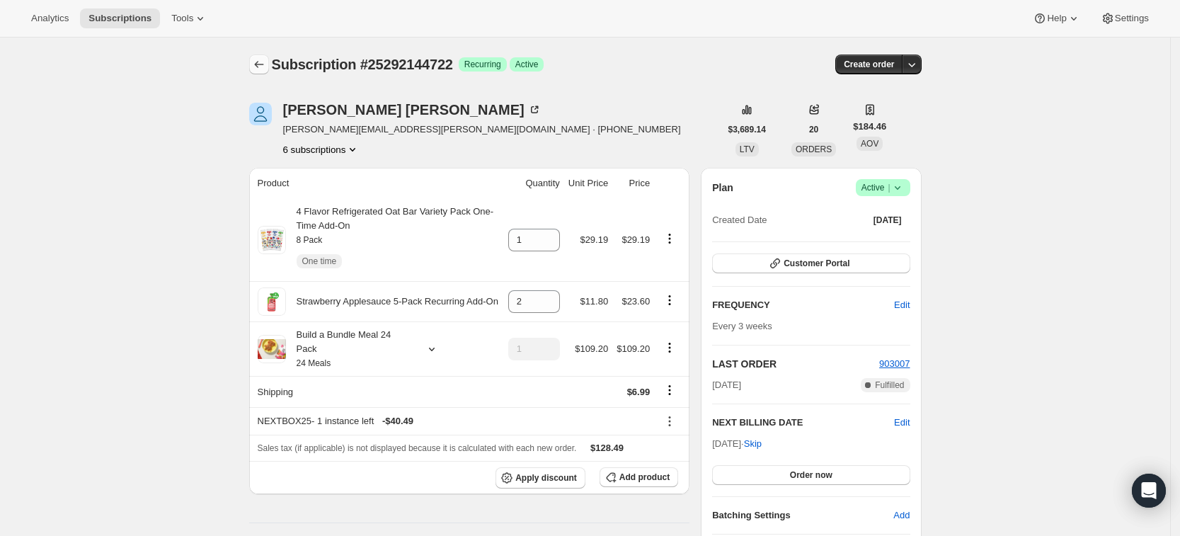
click at [266, 68] on icon "Subscriptions" at bounding box center [259, 64] width 14 height 14
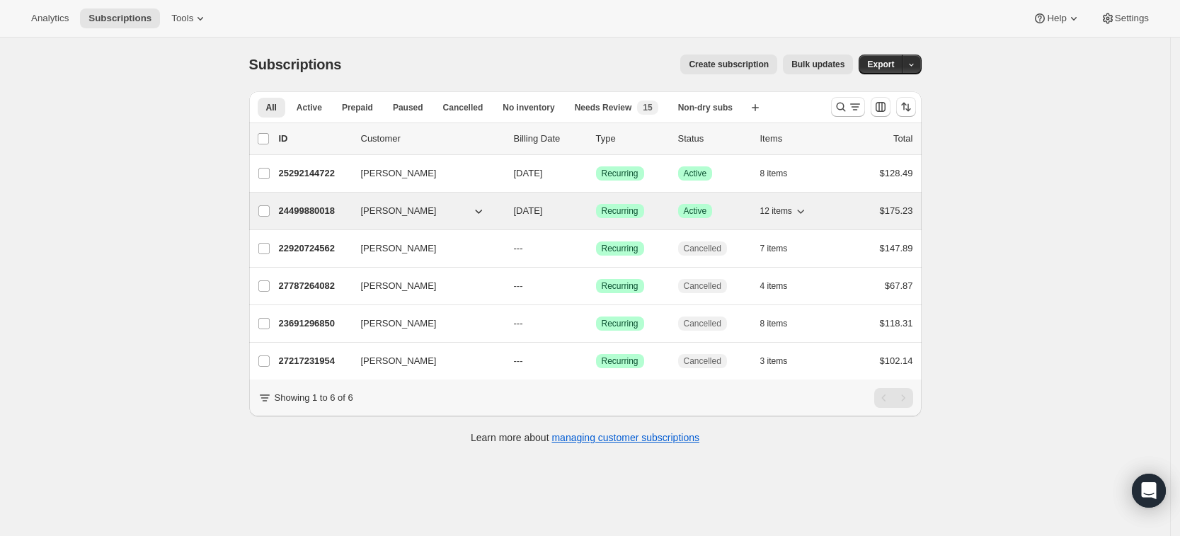
click at [299, 214] on p "24499880018" at bounding box center [314, 211] width 71 height 14
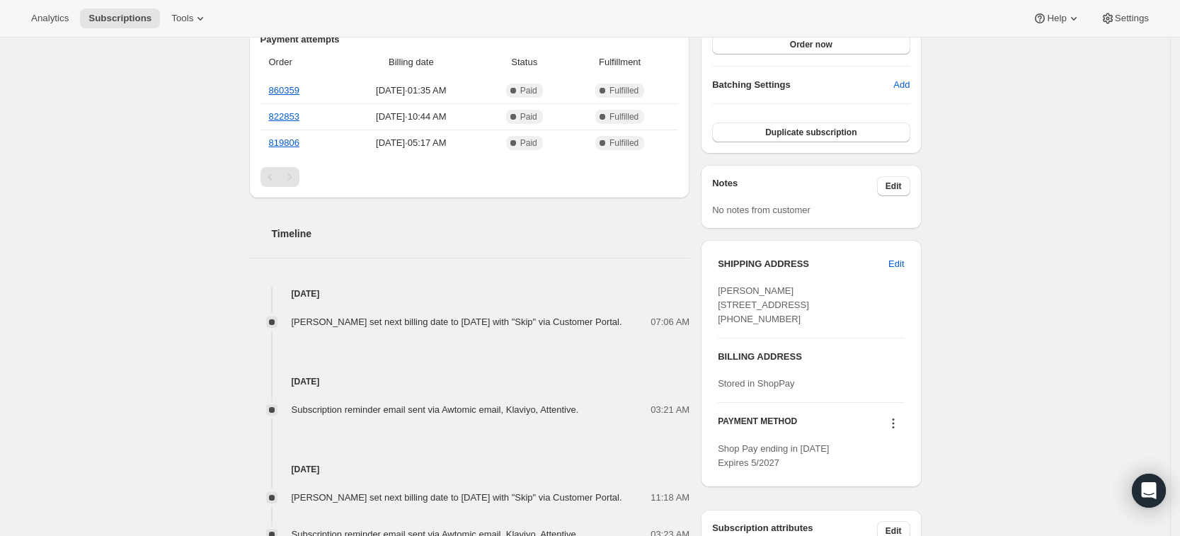
scroll to position [431, 0]
